Goal: Browse casually: Explore the website without a specific task or goal

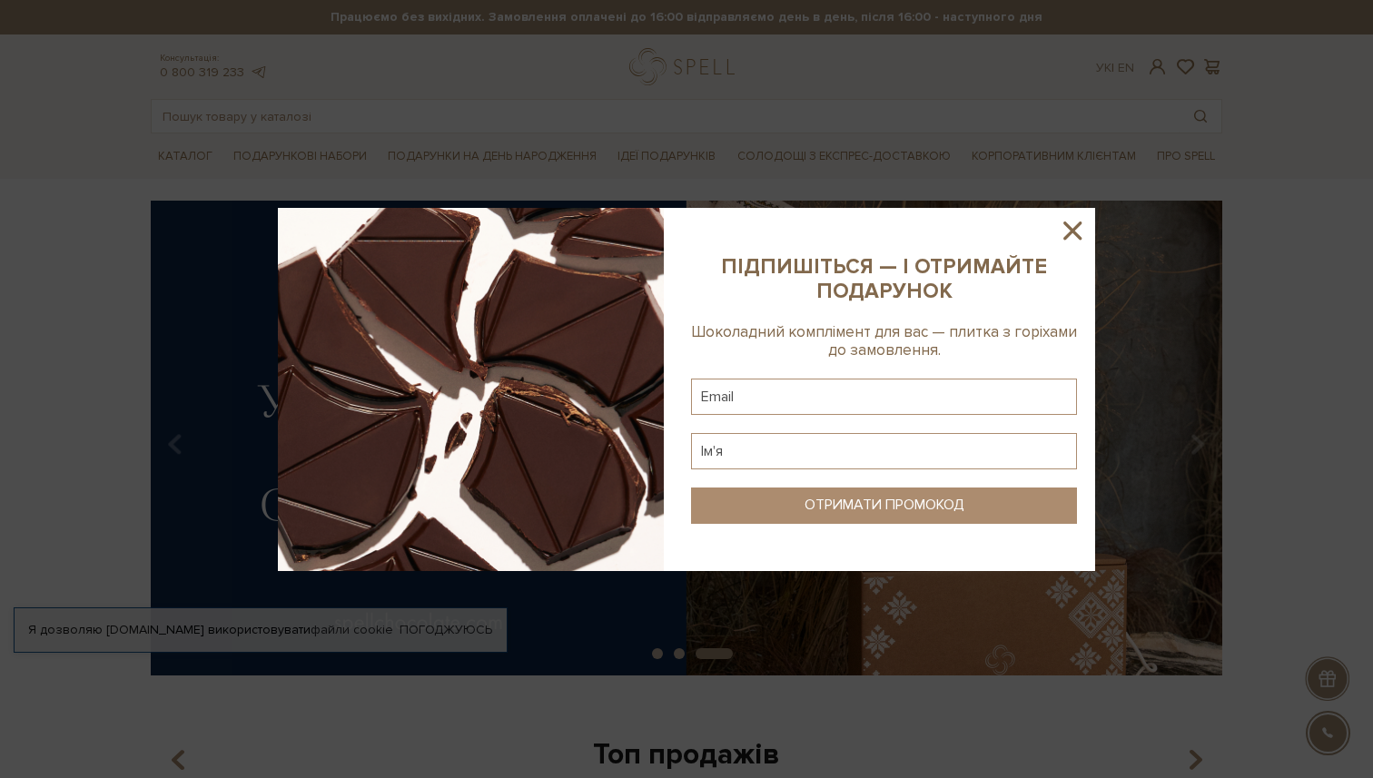
click at [1085, 222] on icon at bounding box center [1072, 230] width 31 height 31
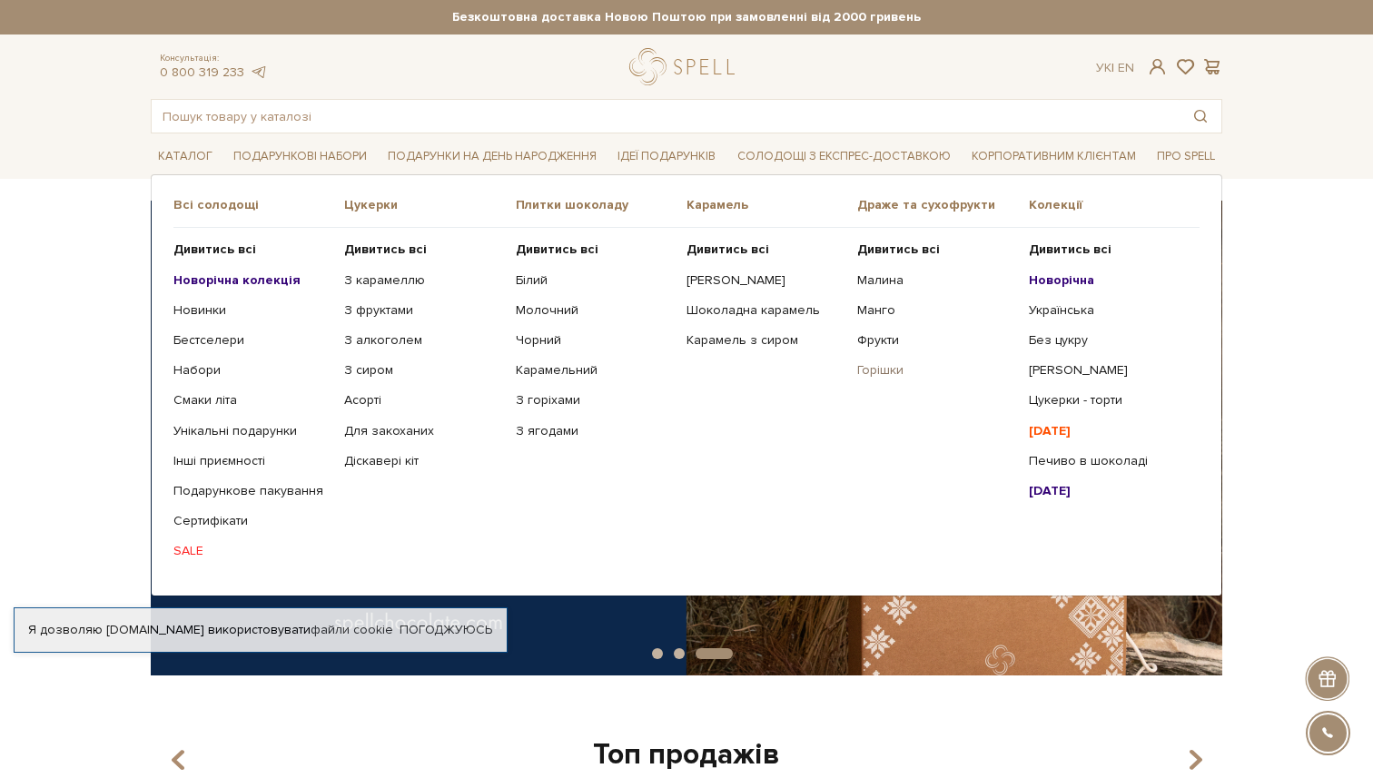
click at [887, 370] on link "Горішки" at bounding box center [935, 370] width 157 height 16
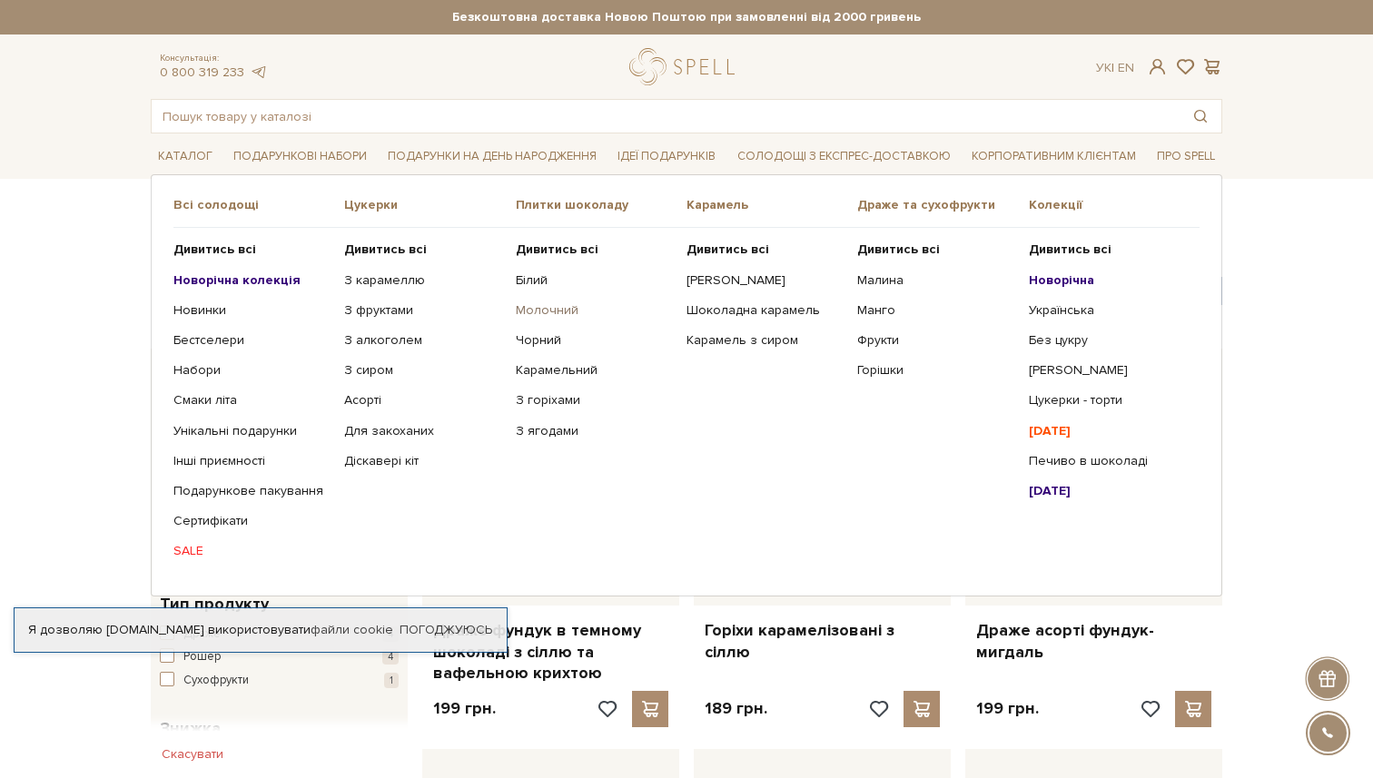
click at [547, 311] on link "Молочний" at bounding box center [594, 310] width 157 height 16
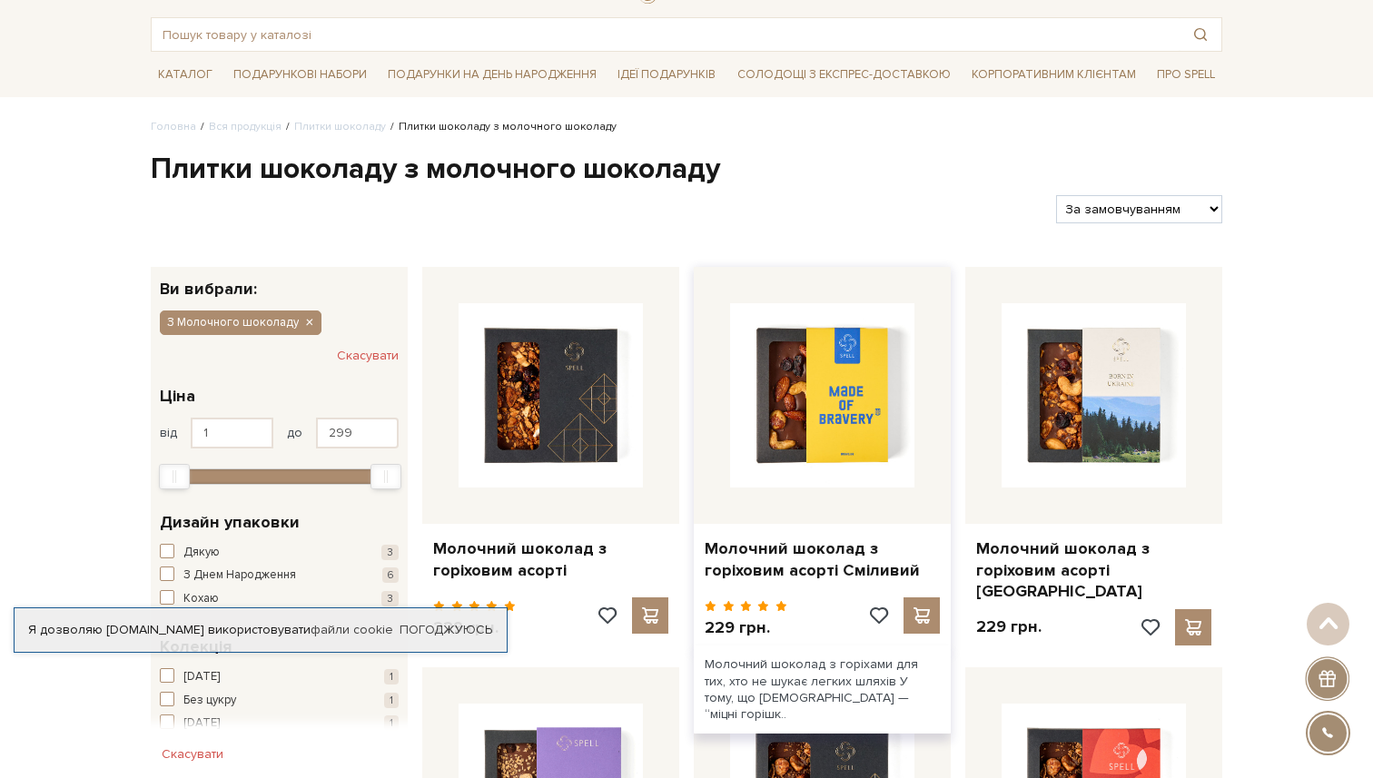
scroll to position [52, 0]
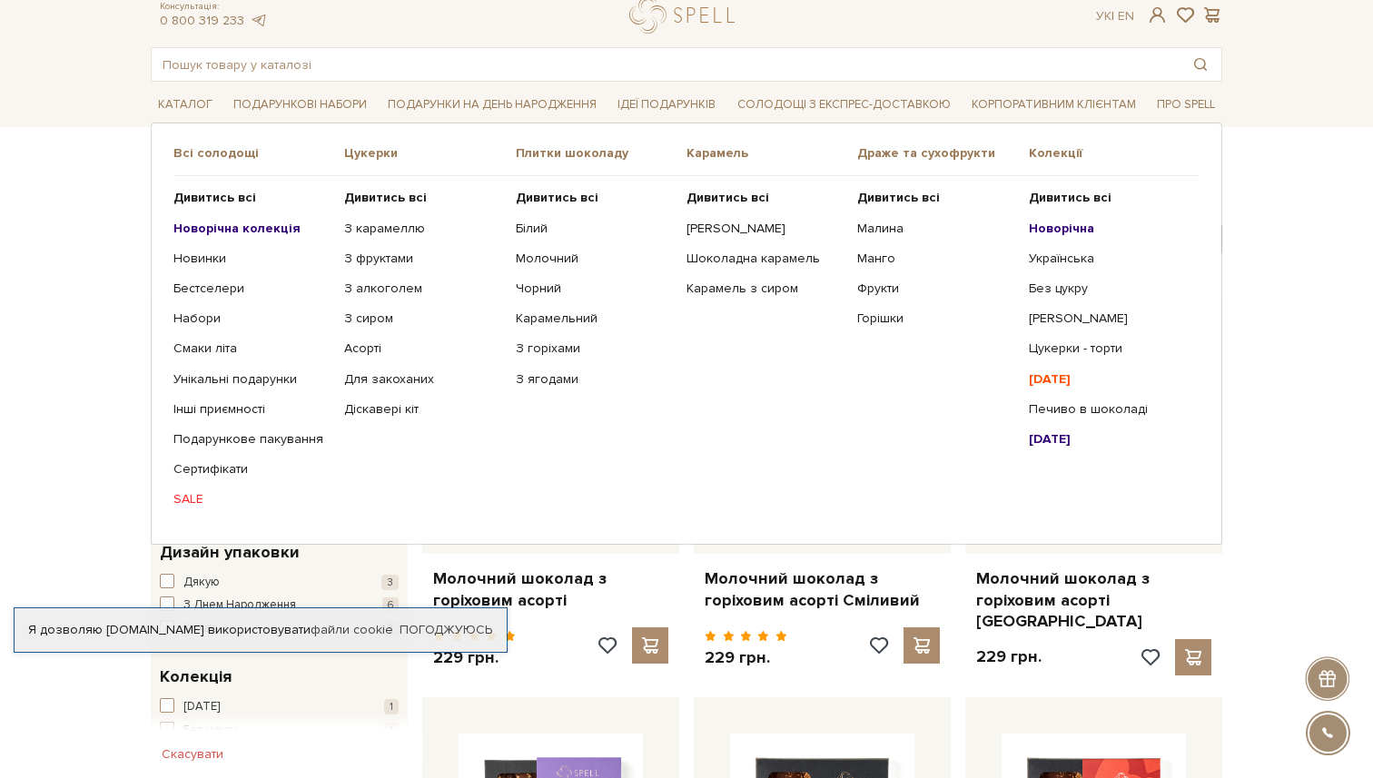
click at [1063, 379] on b "[DATE]" at bounding box center [1050, 378] width 42 height 15
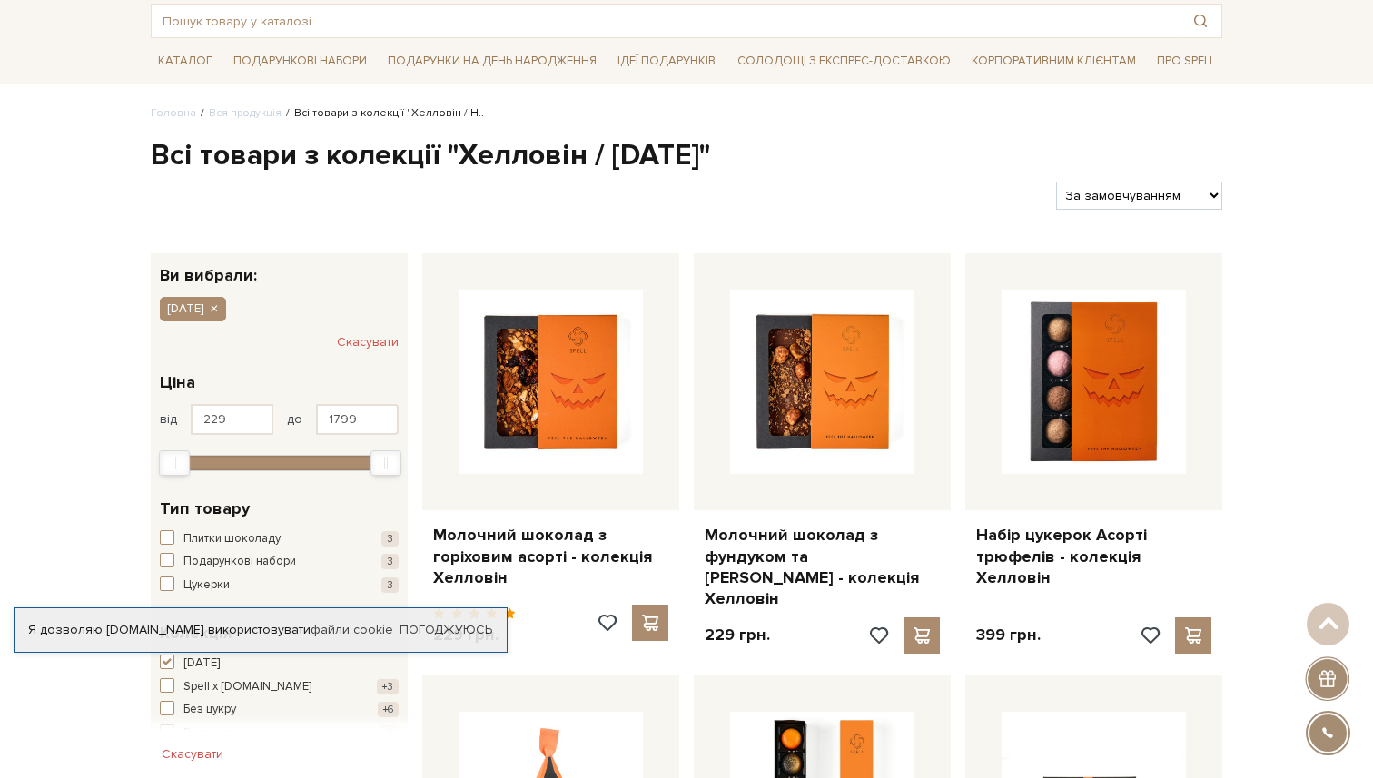
scroll to position [81, 0]
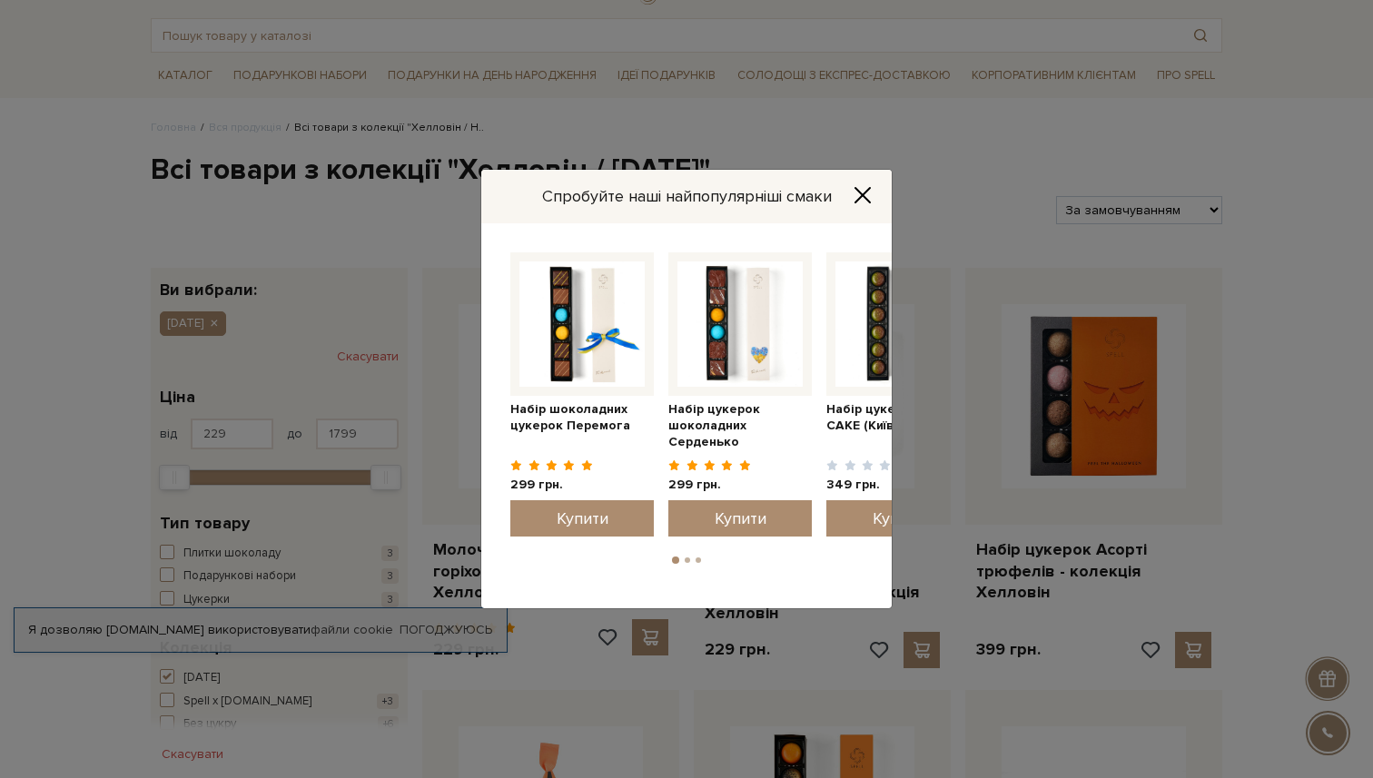
click at [866, 192] on icon "Close" at bounding box center [862, 195] width 18 height 18
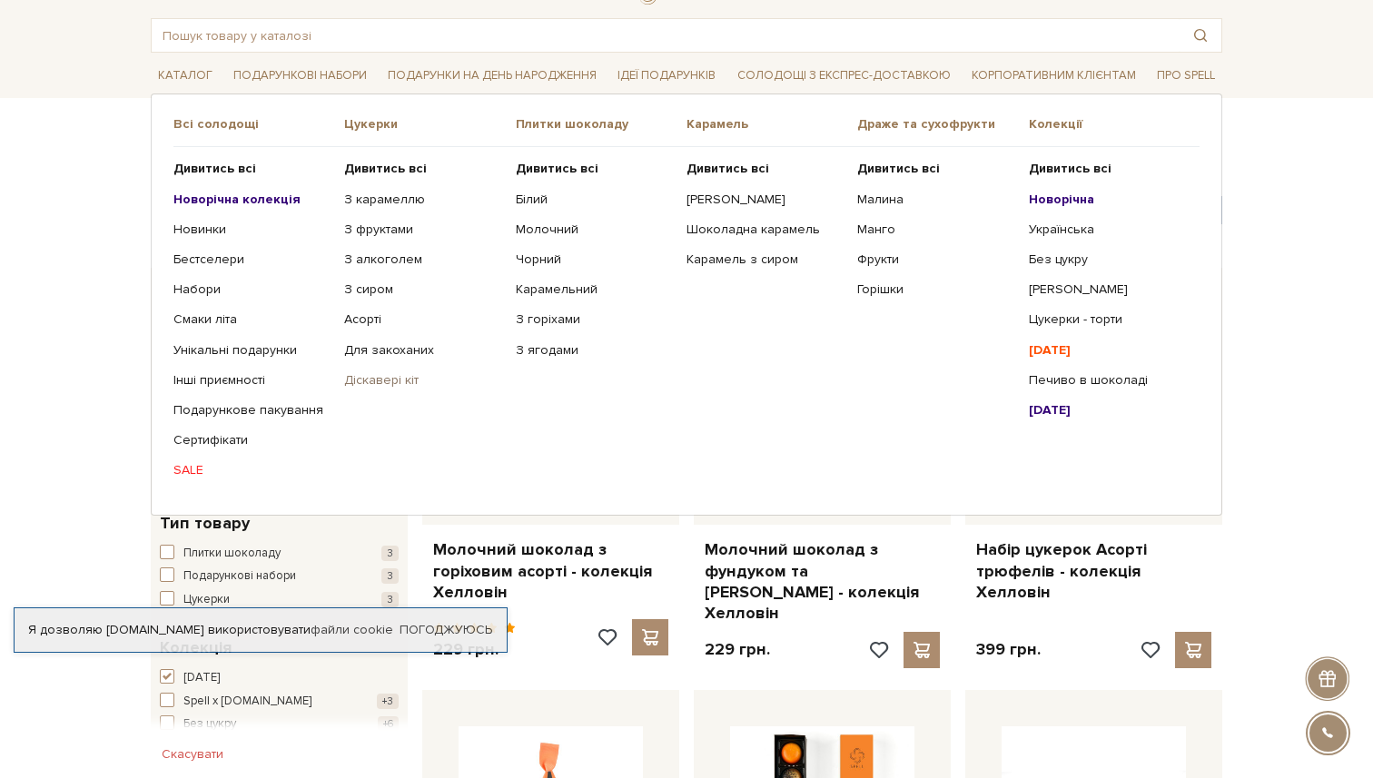
click at [409, 384] on link "Діскавері кіт" at bounding box center [422, 380] width 157 height 16
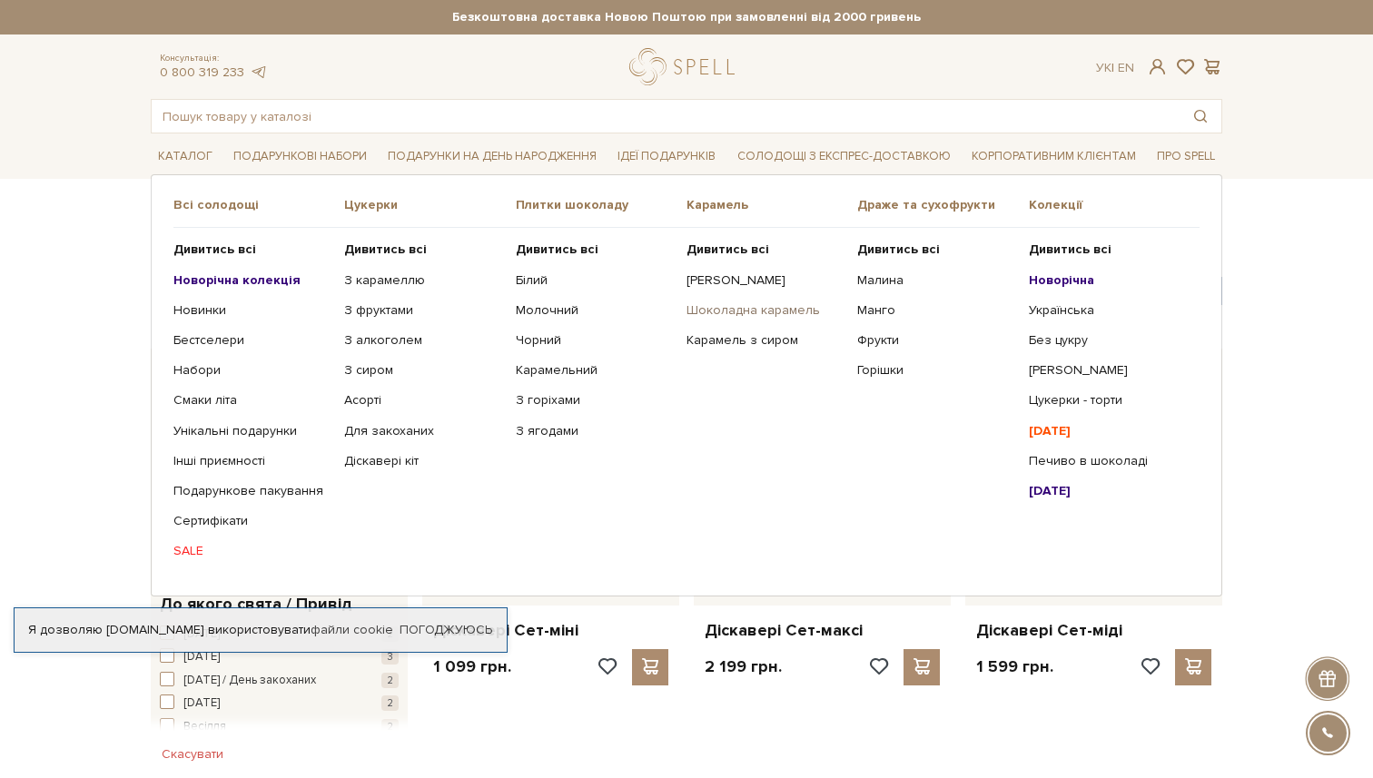
click at [747, 309] on link "Шоколадна карамель" at bounding box center [764, 310] width 157 height 16
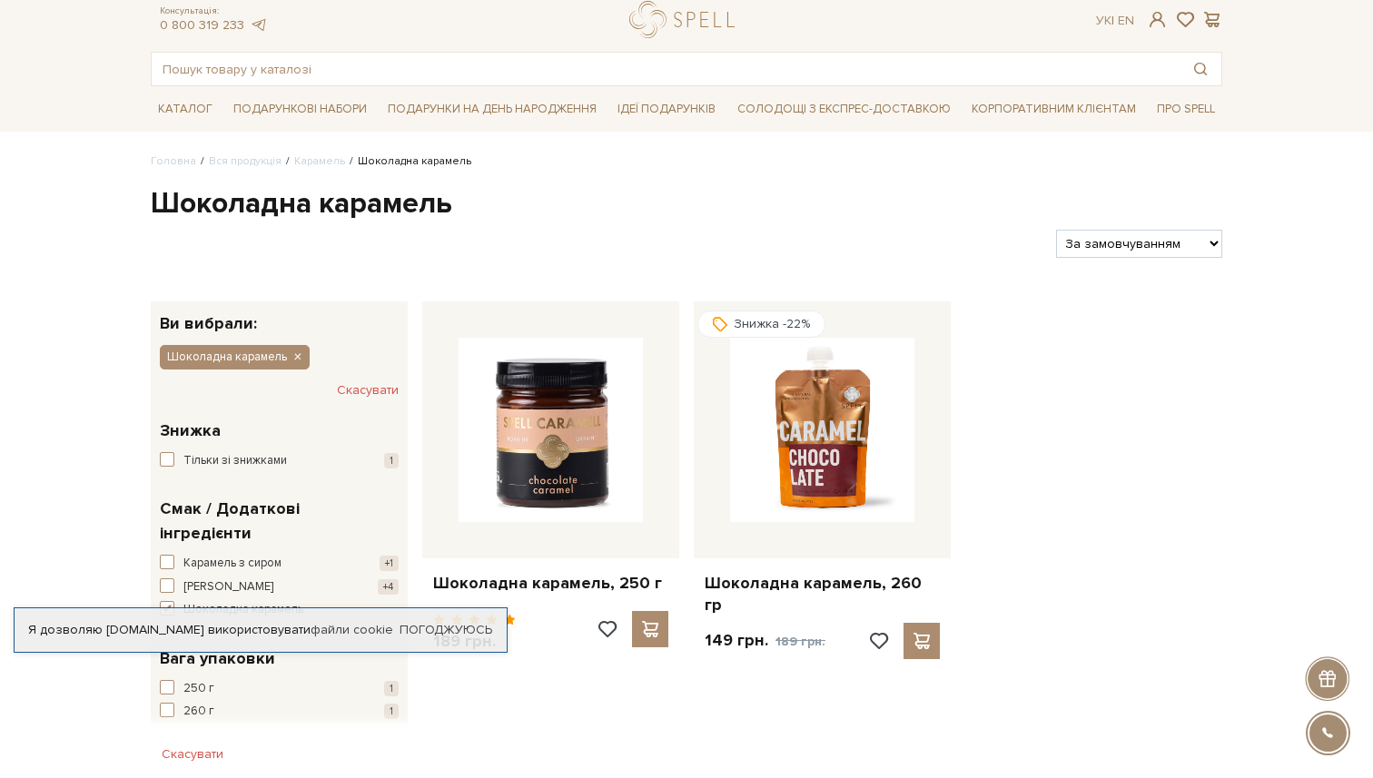
scroll to position [48, 0]
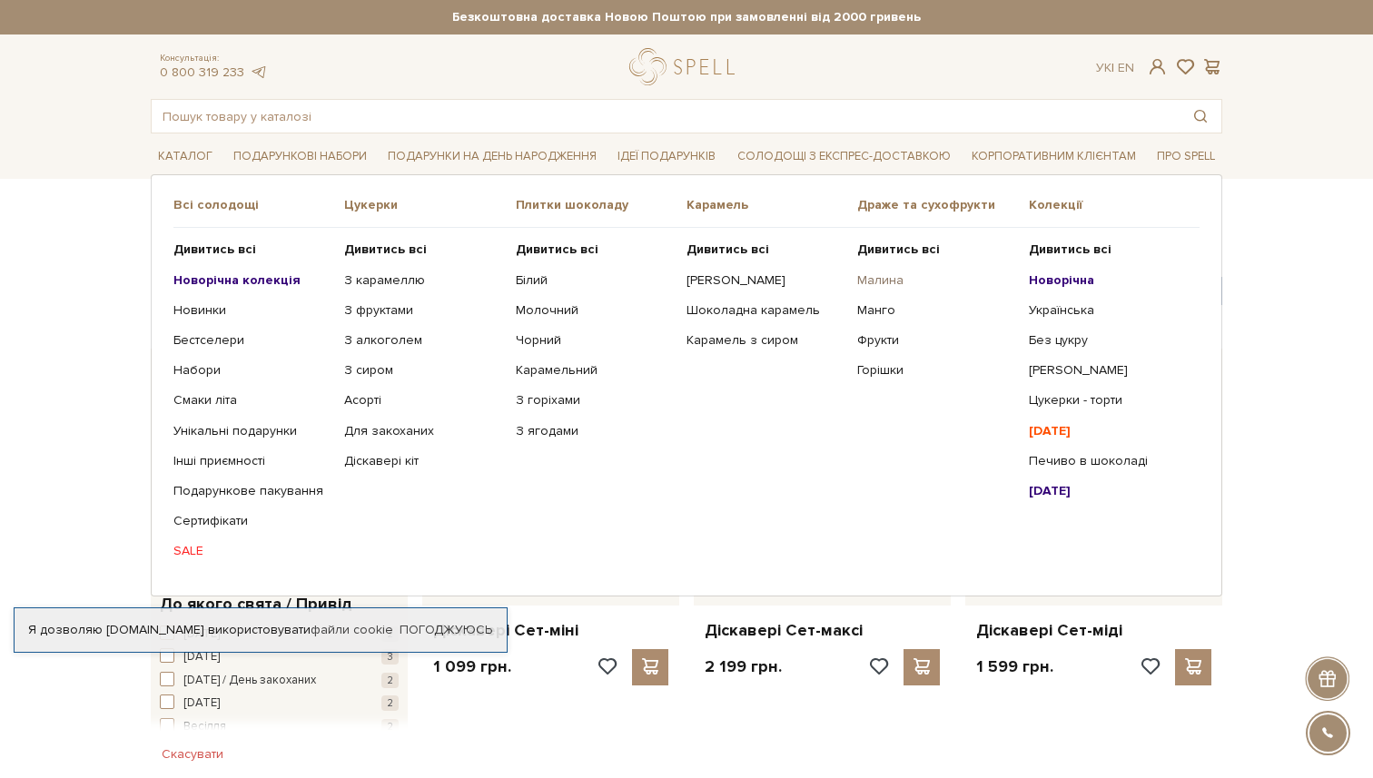
click at [892, 278] on link "Малина" at bounding box center [935, 280] width 157 height 16
